Goal: Obtain resource: Obtain resource

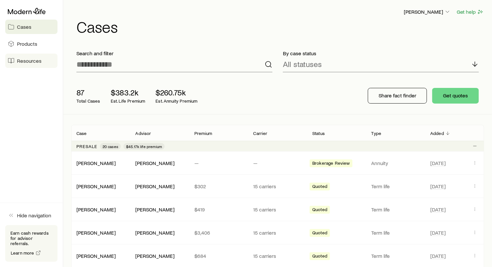
click at [25, 60] on span "Resources" at bounding box center [29, 61] width 25 height 7
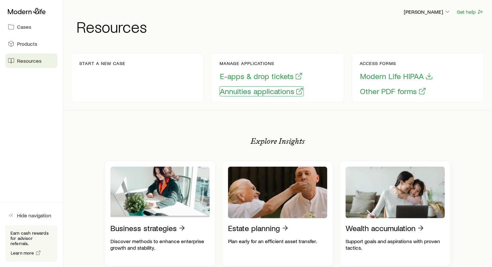
click at [269, 91] on button "Annuities applications" at bounding box center [262, 91] width 84 height 10
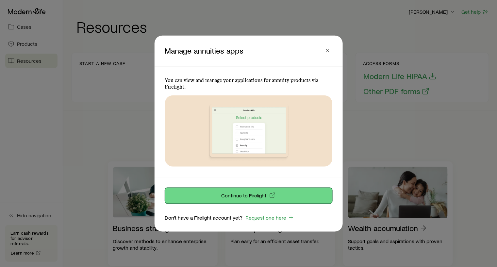
click at [249, 192] on p "Continue to Firelight" at bounding box center [244, 195] width 45 height 7
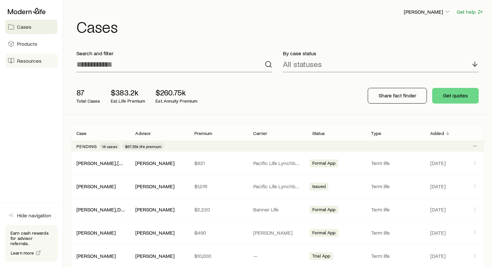
click at [25, 59] on span "Resources" at bounding box center [29, 61] width 25 height 7
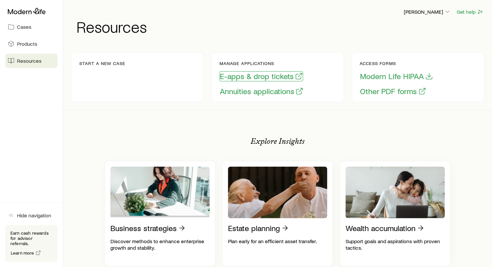
click at [257, 74] on button "E-apps & drop tickets" at bounding box center [262, 76] width 84 height 10
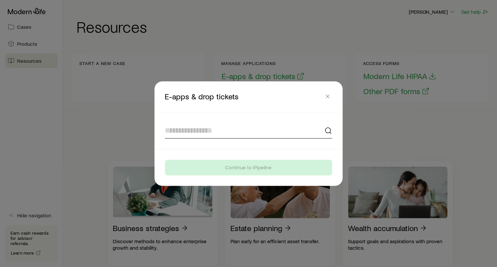
click at [183, 133] on input at bounding box center [248, 131] width 167 height 16
click at [210, 127] on input at bounding box center [248, 131] width 167 height 16
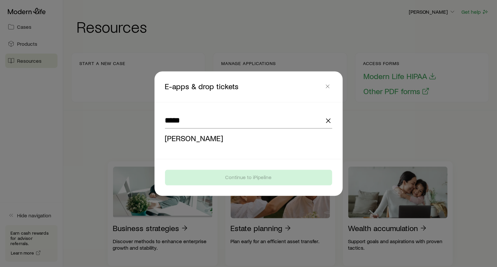
drag, startPoint x: 183, startPoint y: 135, endPoint x: 198, endPoint y: 152, distance: 22.9
click at [185, 137] on span "[PERSON_NAME]" at bounding box center [194, 137] width 59 height 9
type input "**********"
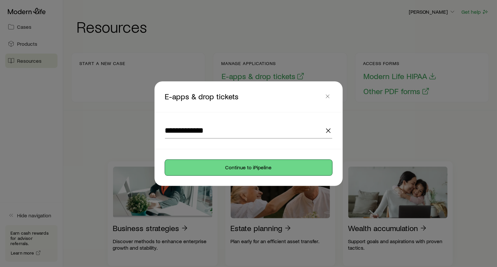
click at [255, 171] on button "Continue to iPipeline" at bounding box center [248, 168] width 167 height 16
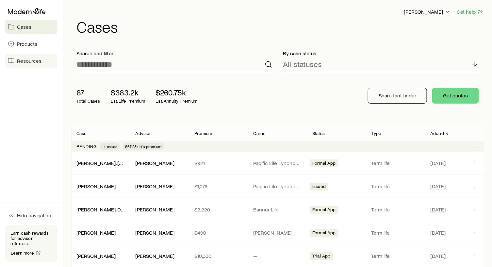
click at [28, 59] on span "Resources" at bounding box center [29, 61] width 25 height 7
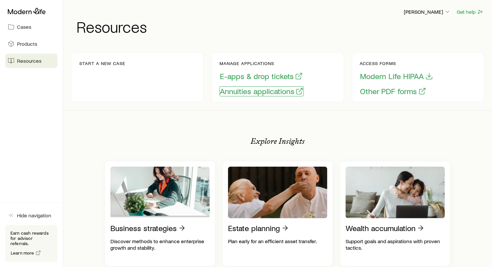
click at [254, 92] on button "Annuities applications" at bounding box center [262, 91] width 84 height 10
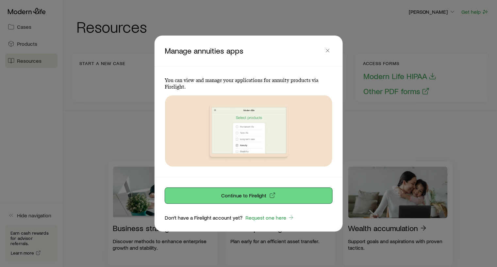
click at [257, 191] on button "Continue to Firelight" at bounding box center [248, 196] width 167 height 16
